Goal: Task Accomplishment & Management: Complete application form

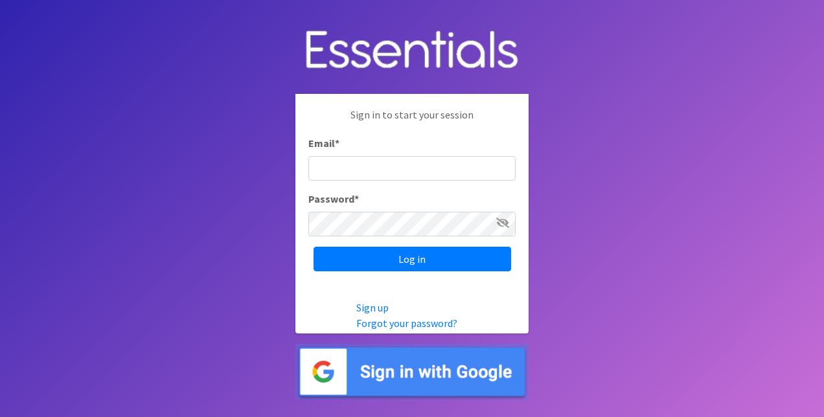
click at [331, 166] on input "Email *" at bounding box center [411, 168] width 207 height 25
type input "[EMAIL_ADDRESS][DOMAIN_NAME]"
click at [313, 247] on input "Log in" at bounding box center [412, 259] width 198 height 25
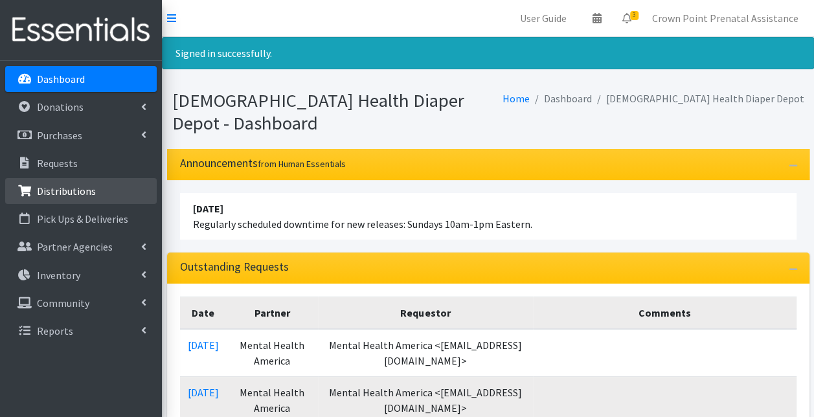
click at [78, 196] on p "Distributions" at bounding box center [66, 191] width 59 height 13
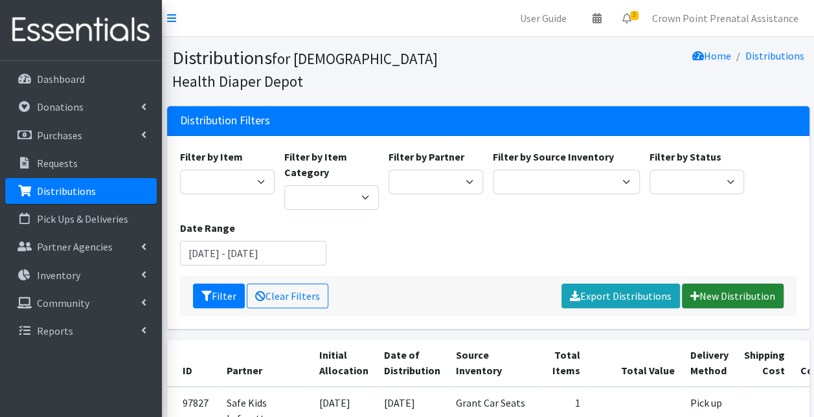
click at [738, 301] on link "New Distribution" at bounding box center [733, 296] width 102 height 25
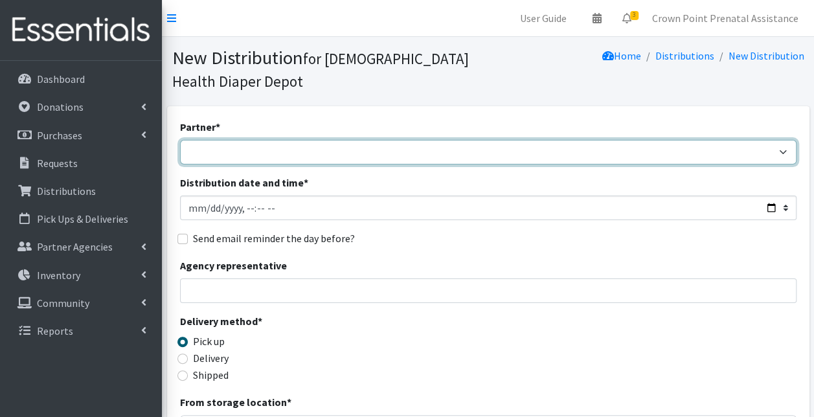
click at [267, 150] on select "ANEW Minitries Crown Point Prenatal Assistance Hammond Prenatal Assistance Prog…" at bounding box center [488, 152] width 617 height 25
select select "2984"
click at [180, 140] on select "ANEW Minitries Crown Point Prenatal Assistance Hammond Prenatal Assistance Prog…" at bounding box center [488, 152] width 617 height 25
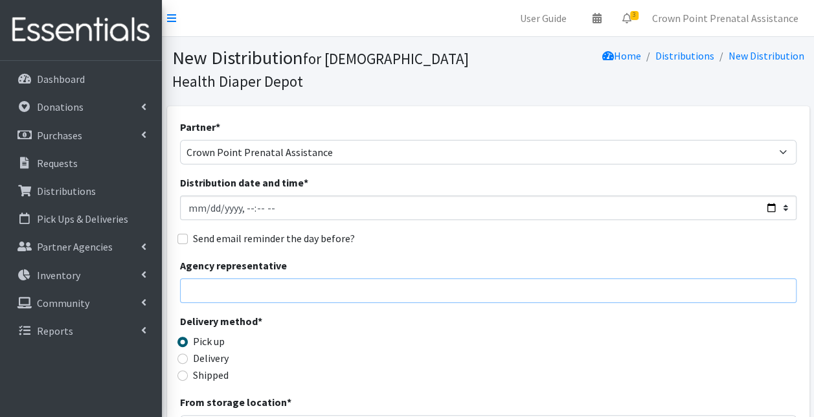
click at [239, 293] on input "Agency representative" at bounding box center [488, 291] width 617 height 25
click at [294, 200] on input "Distribution date and time *" at bounding box center [488, 208] width 617 height 25
click at [269, 287] on input "Agency representative" at bounding box center [488, 291] width 617 height 25
type input "Carol Caruthers"
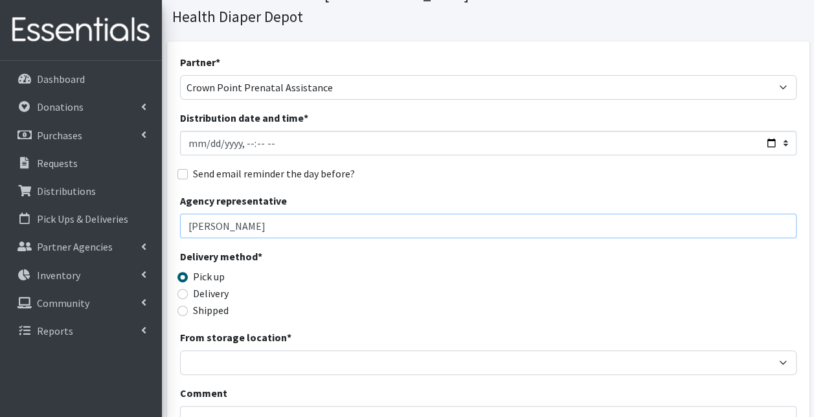
scroll to position [130, 0]
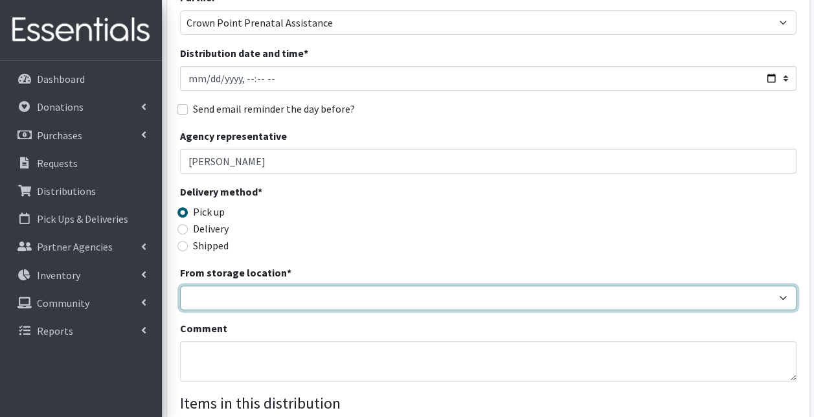
click at [250, 294] on select "Crown Point Bulk Storage Crown Point Prenatal Assistance Program Grant Car Seat…" at bounding box center [488, 298] width 617 height 25
select select "306"
click at [180, 286] on select "Crown Point Bulk Storage Crown Point Prenatal Assistance Program Grant Car Seat…" at bounding box center [488, 298] width 617 height 25
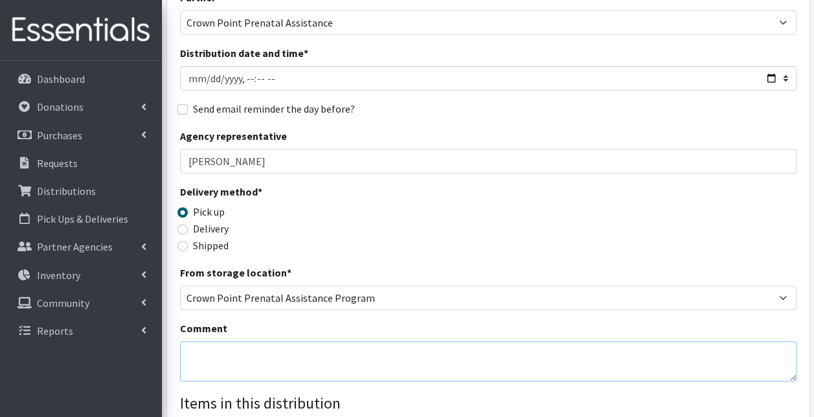
click at [264, 353] on textarea "Comment" at bounding box center [488, 361] width 617 height 40
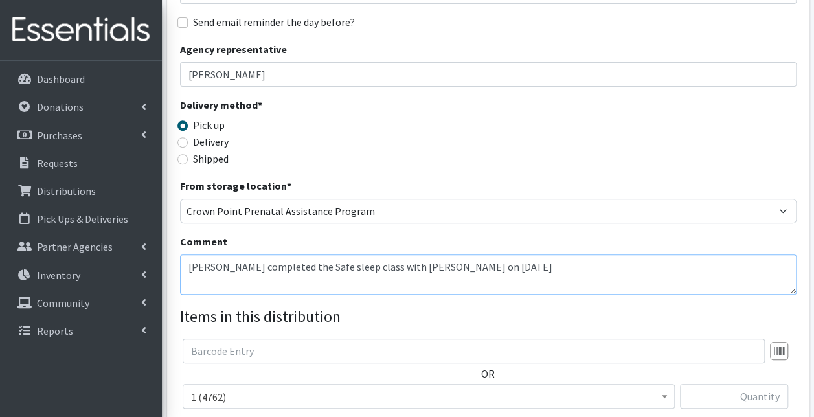
scroll to position [259, 0]
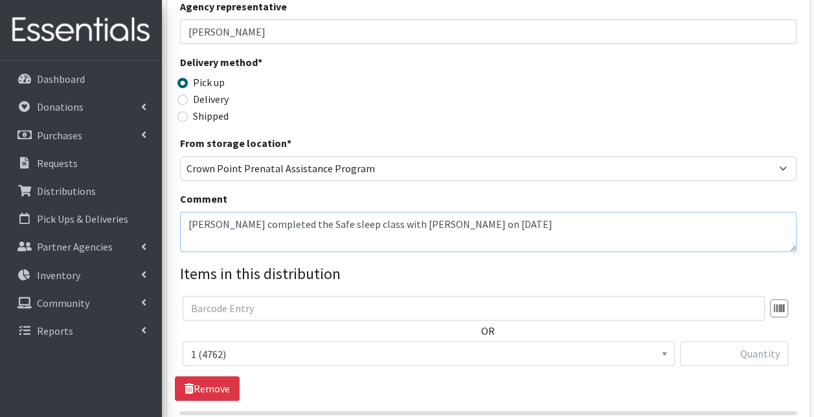
type textarea "Angela Carr completed the Safe sleep class with Ms. Rainwater on 10/07/2025"
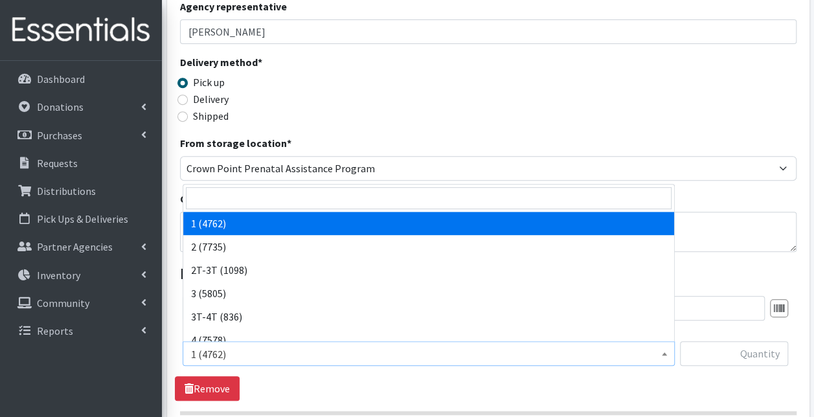
click at [665, 352] on b at bounding box center [664, 353] width 5 height 3
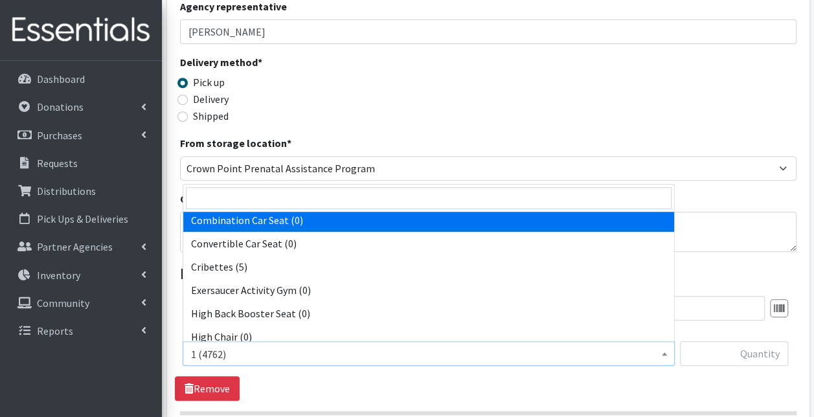
scroll to position [324, 0]
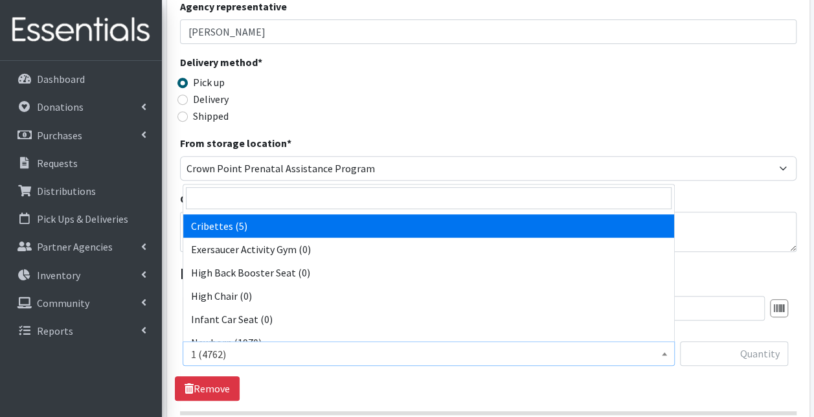
select select "14362"
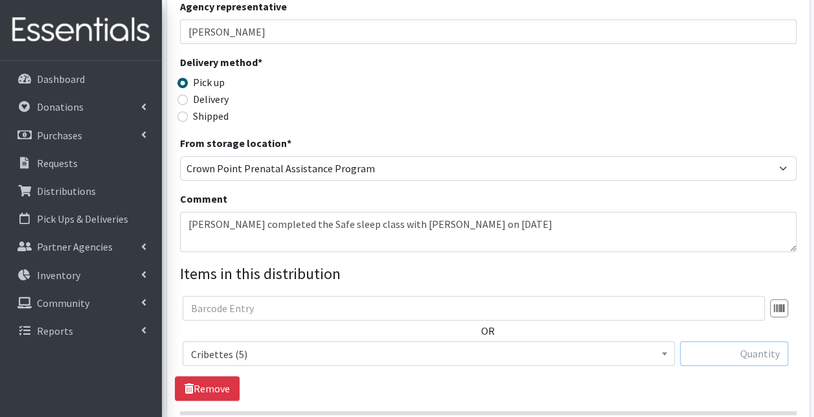
click at [723, 352] on input "text" at bounding box center [734, 353] width 108 height 25
type input "1"
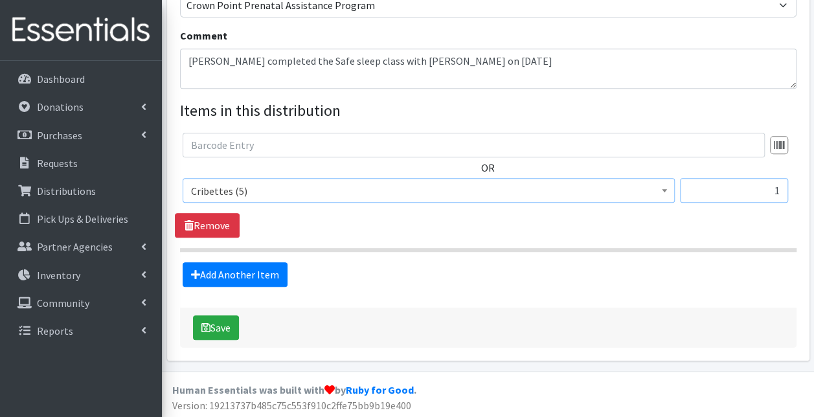
scroll to position [423, 0]
click at [218, 327] on button "Save" at bounding box center [216, 327] width 46 height 25
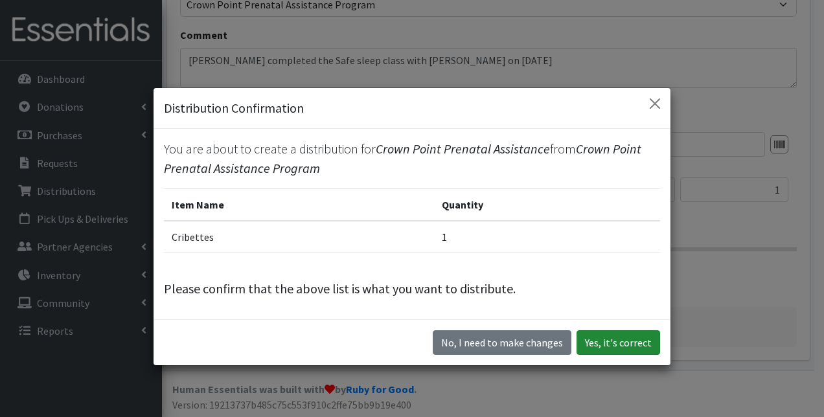
click at [612, 339] on button "Yes, it's correct" at bounding box center [618, 342] width 84 height 25
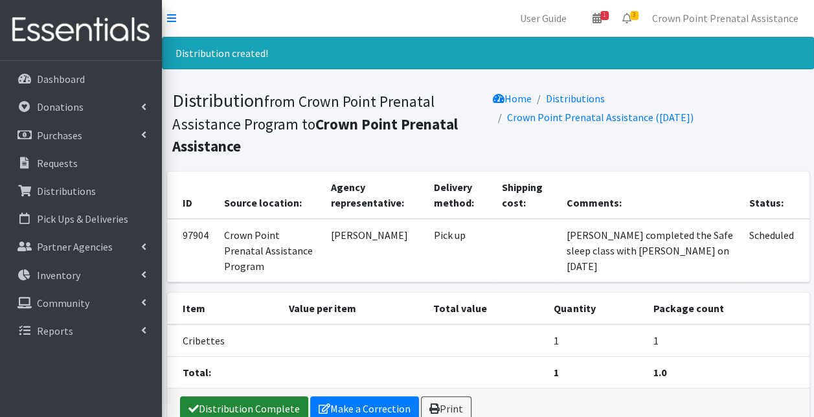
click at [253, 407] on link "Distribution Complete" at bounding box center [244, 408] width 128 height 25
